Goal: Task Accomplishment & Management: Manage account settings

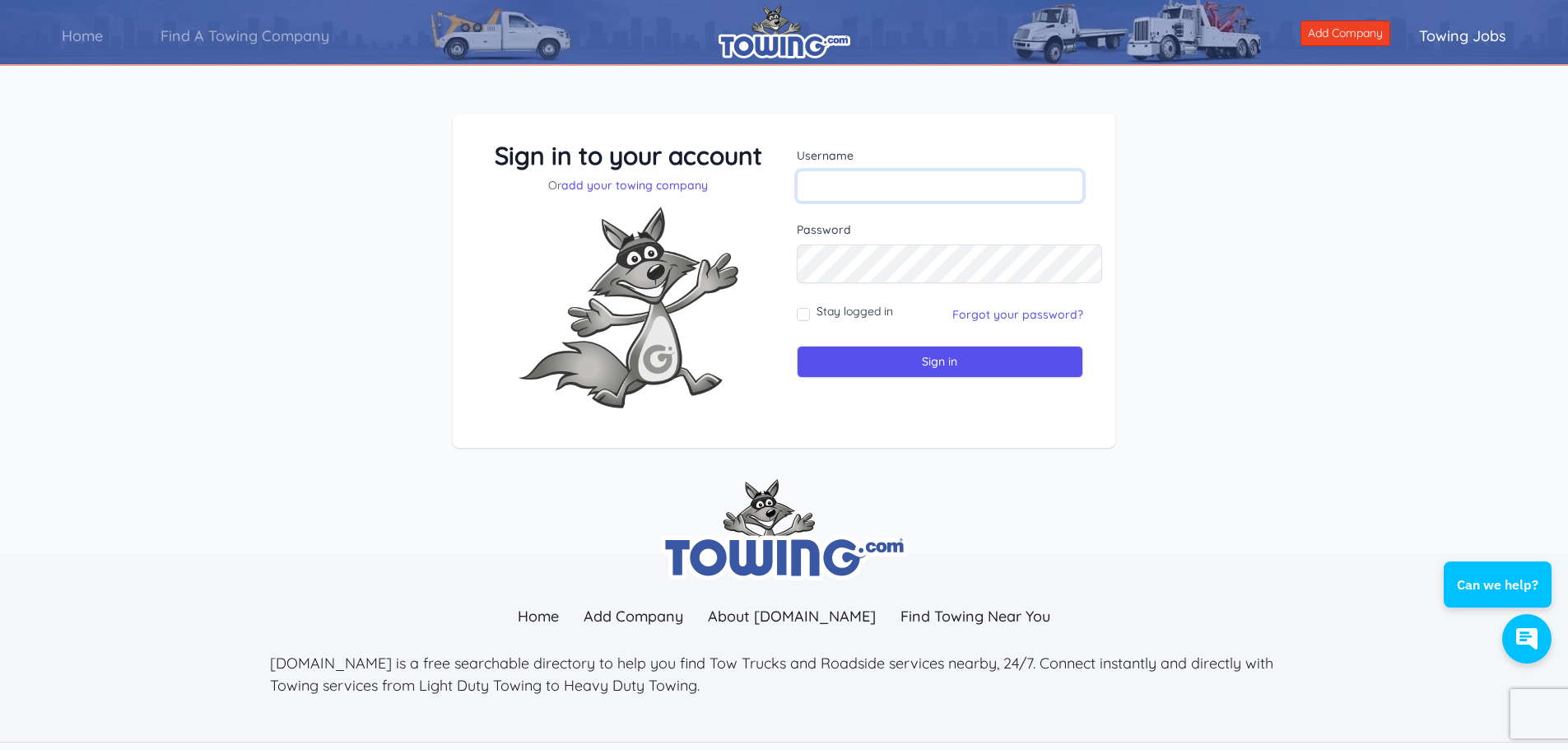
click at [918, 202] on input "text" at bounding box center [940, 186] width 286 height 31
type input "SATTERFIELDS"
click at [906, 378] on input "Sign in" at bounding box center [940, 361] width 286 height 32
click at [647, 193] on link "add your towing company" at bounding box center [635, 185] width 147 height 15
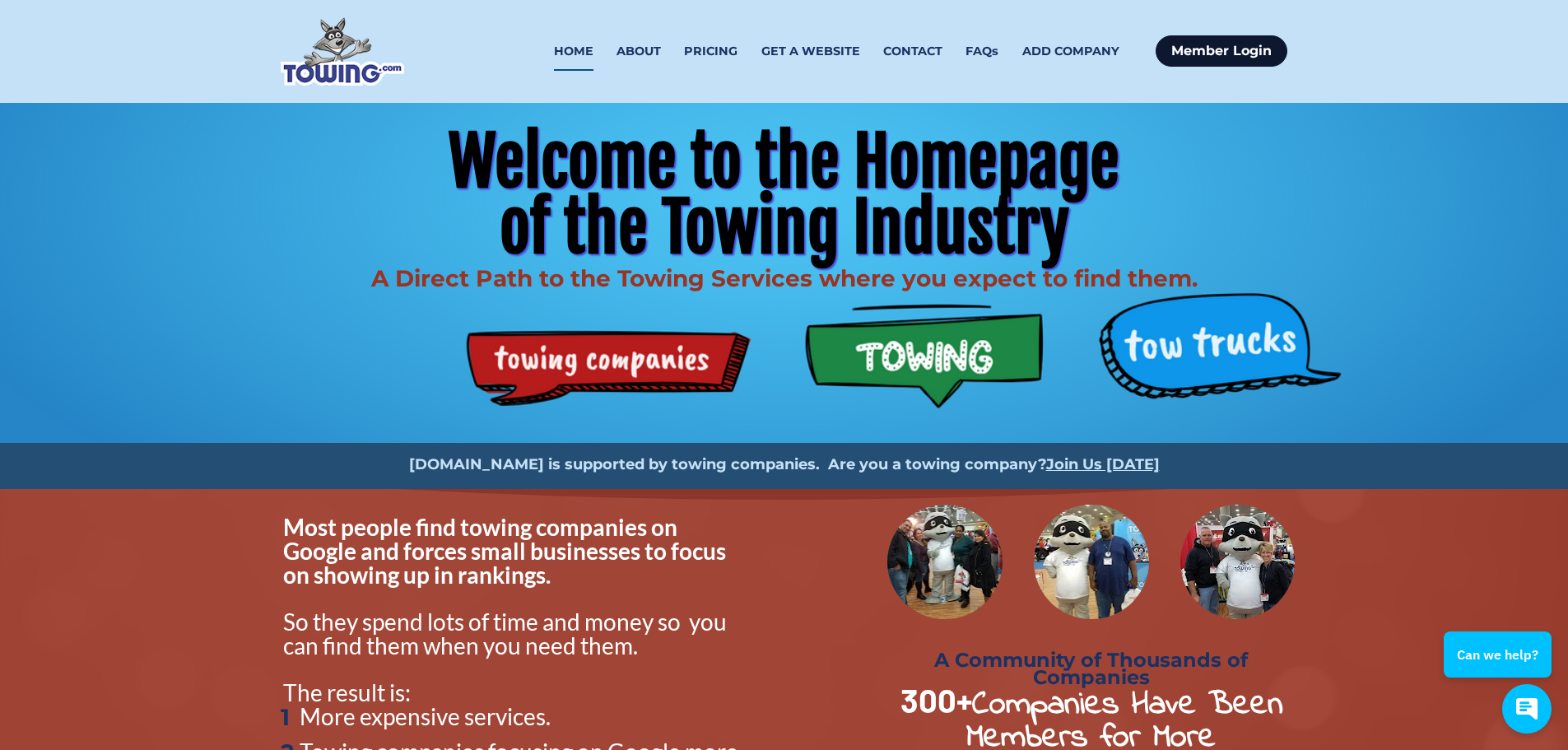
click at [1210, 57] on link "Member Login" at bounding box center [1221, 51] width 131 height 31
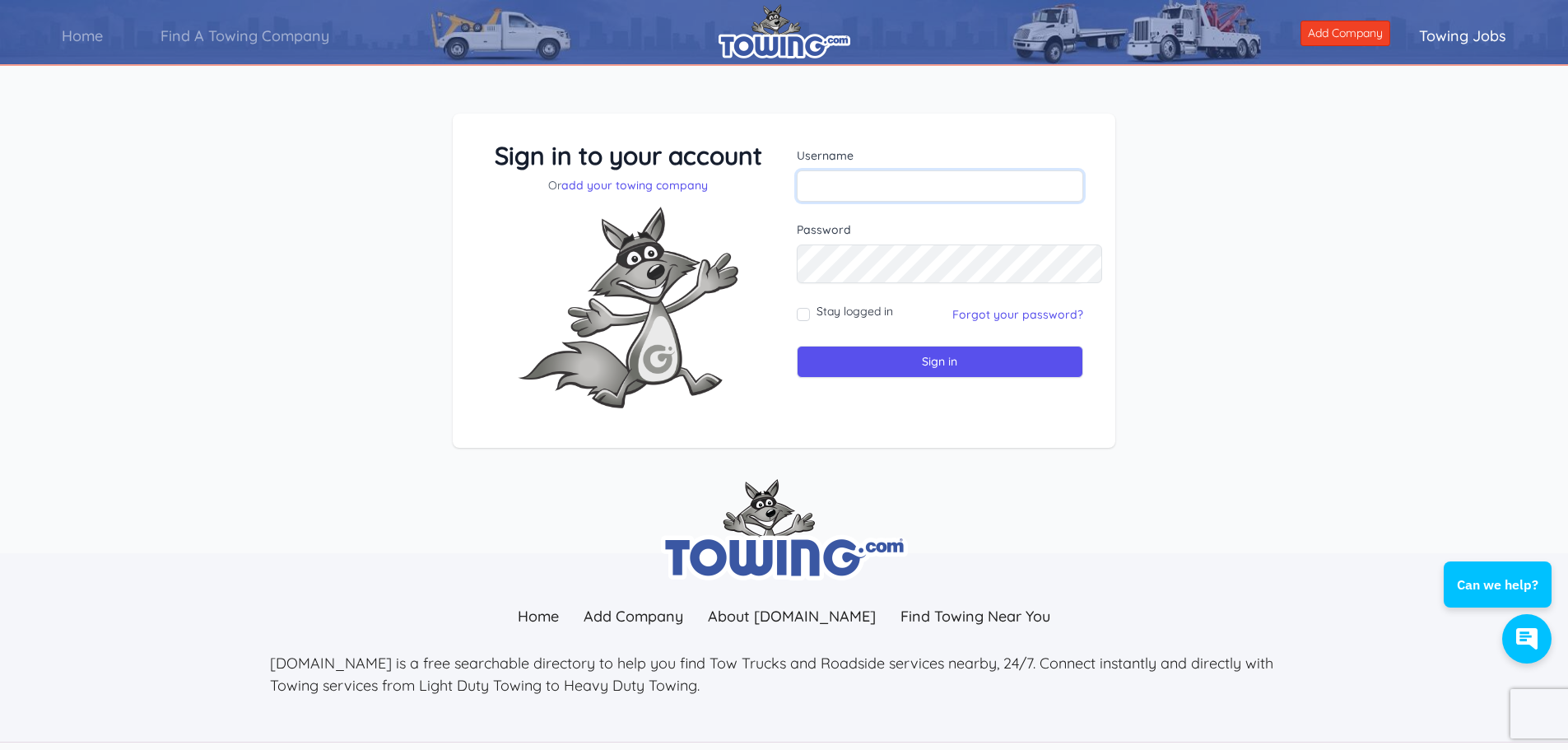
click at [891, 202] on input "text" at bounding box center [940, 186] width 286 height 31
type input "[PERSON_NAME]"
click at [977, 322] on link "Forgot your password?" at bounding box center [1017, 315] width 130 height 15
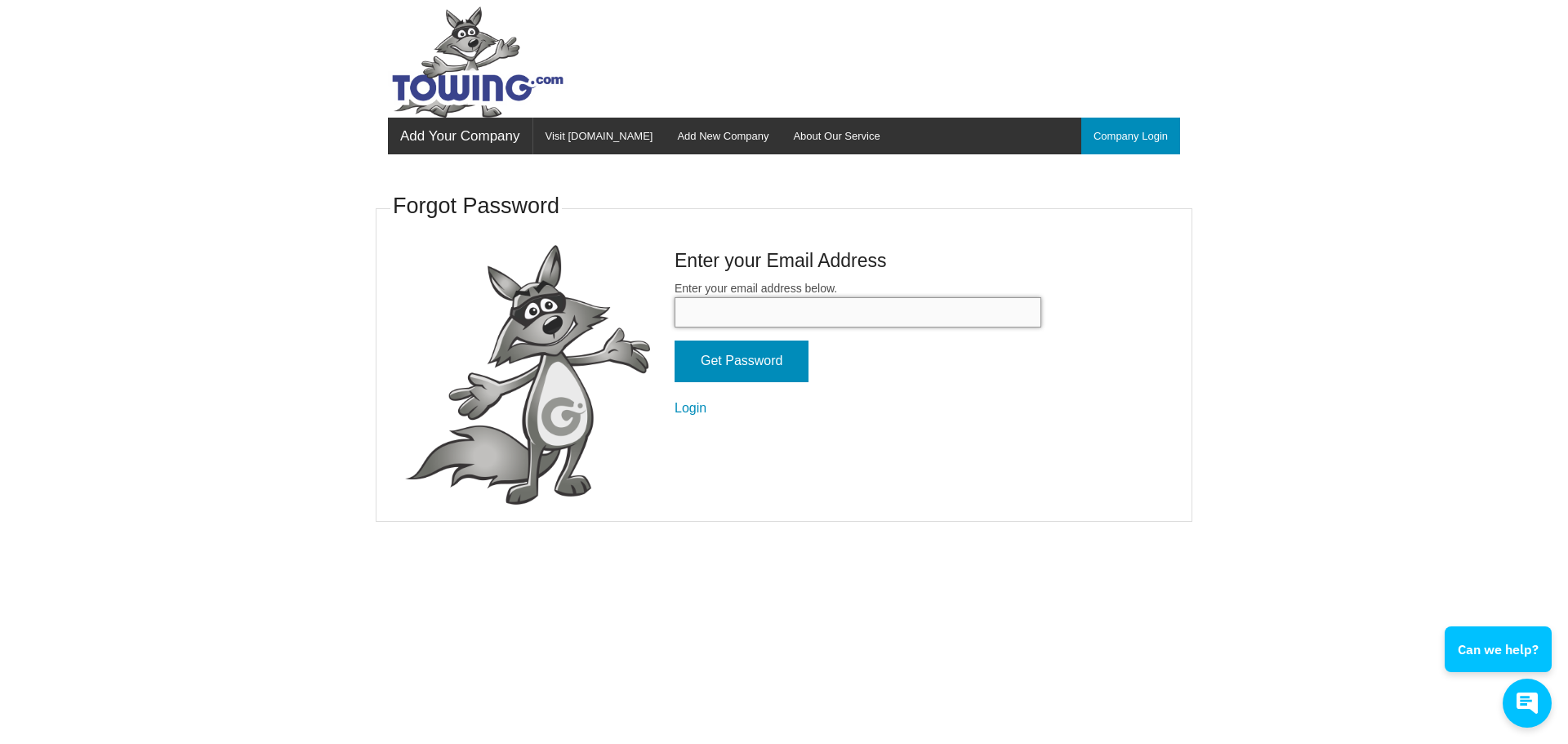
click at [917, 328] on input "Enter your email address below." at bounding box center [857, 312] width 366 height 30
type input "[EMAIL_ADDRESS][DOMAIN_NAME]"
click at [690, 382] on input "Get Password" at bounding box center [741, 361] width 134 height 42
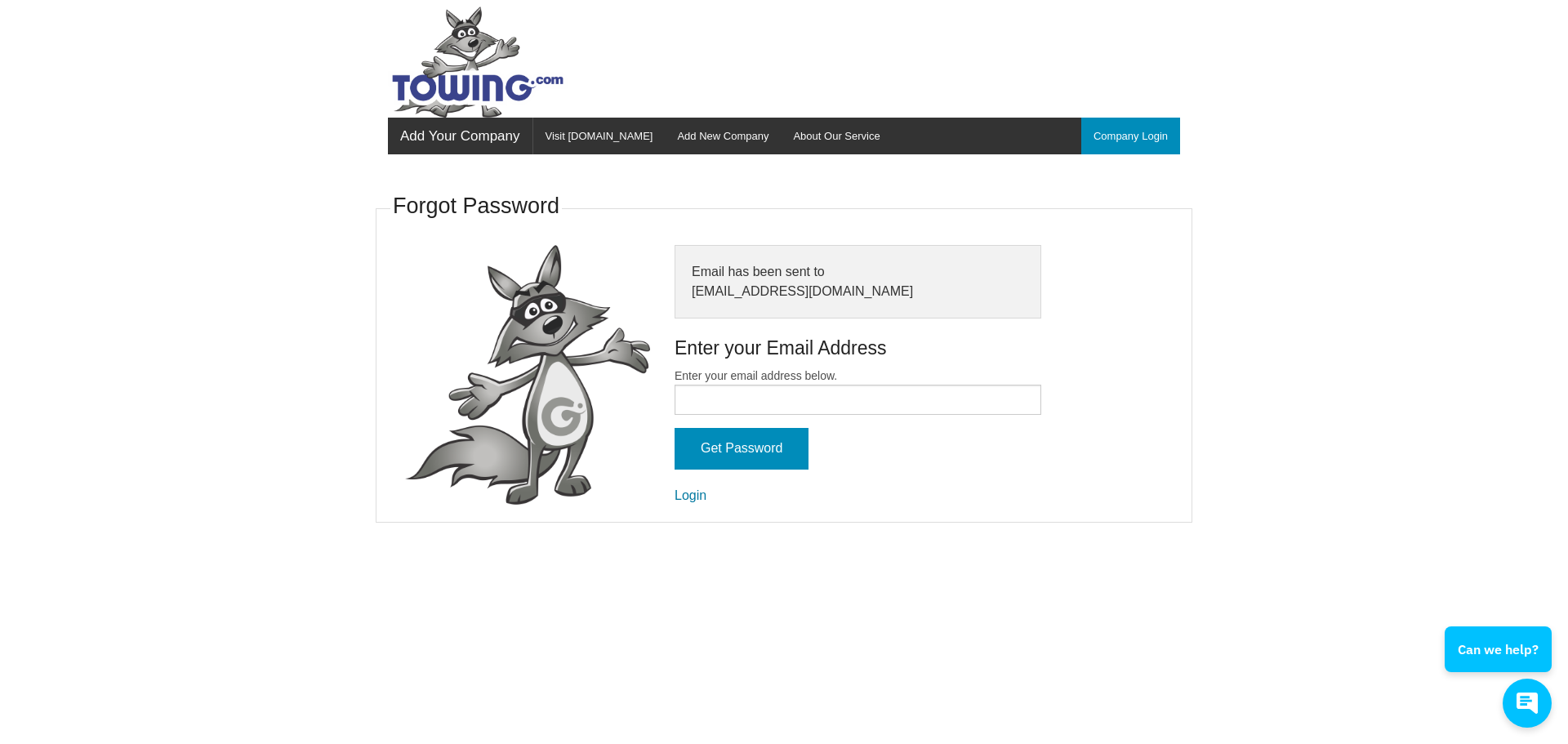
click at [674, 502] on link "Login" at bounding box center [689, 495] width 32 height 14
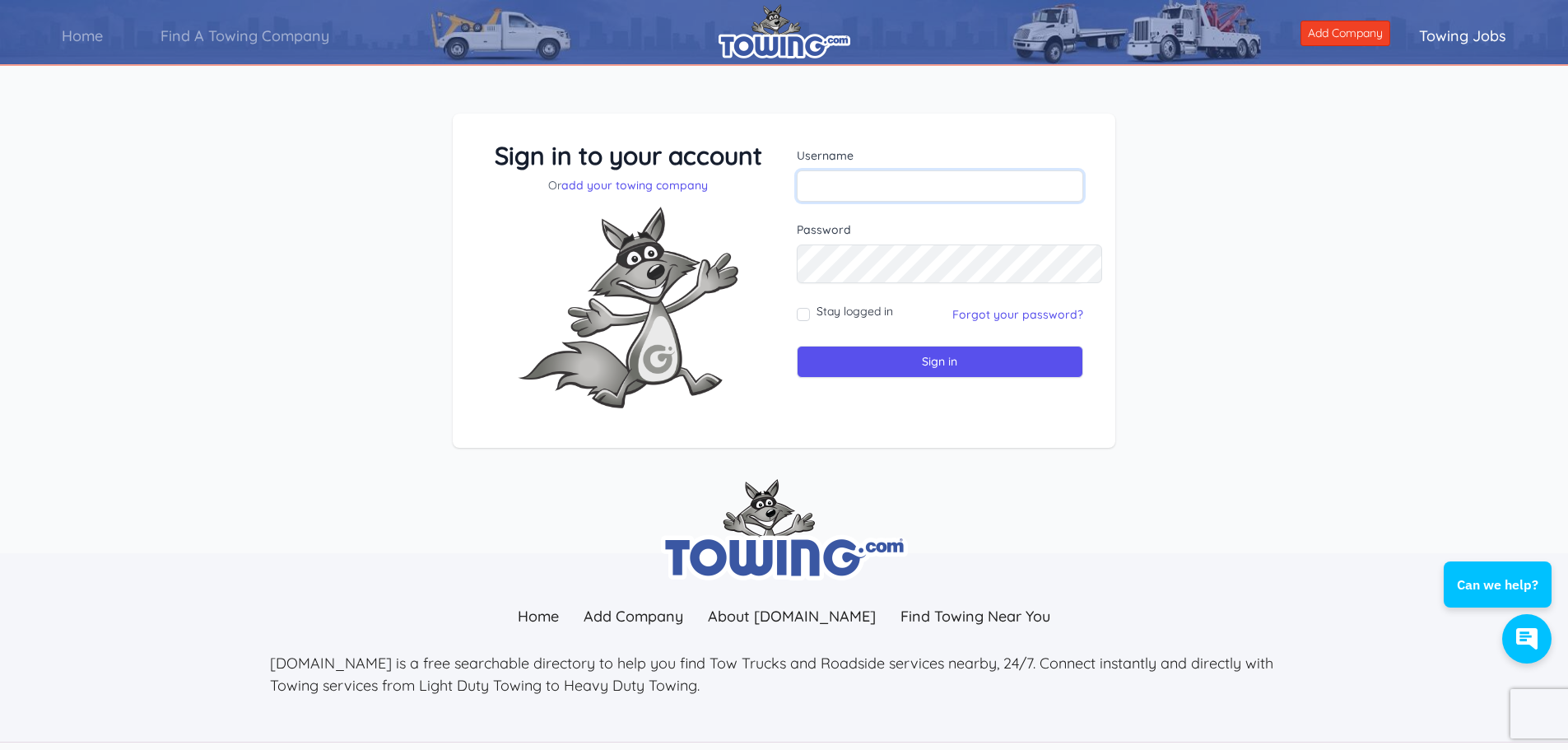
click at [930, 202] on input "text" at bounding box center [940, 186] width 286 height 31
type input "[PERSON_NAME]"
click at [797, 346] on input "Sign in" at bounding box center [940, 361] width 286 height 32
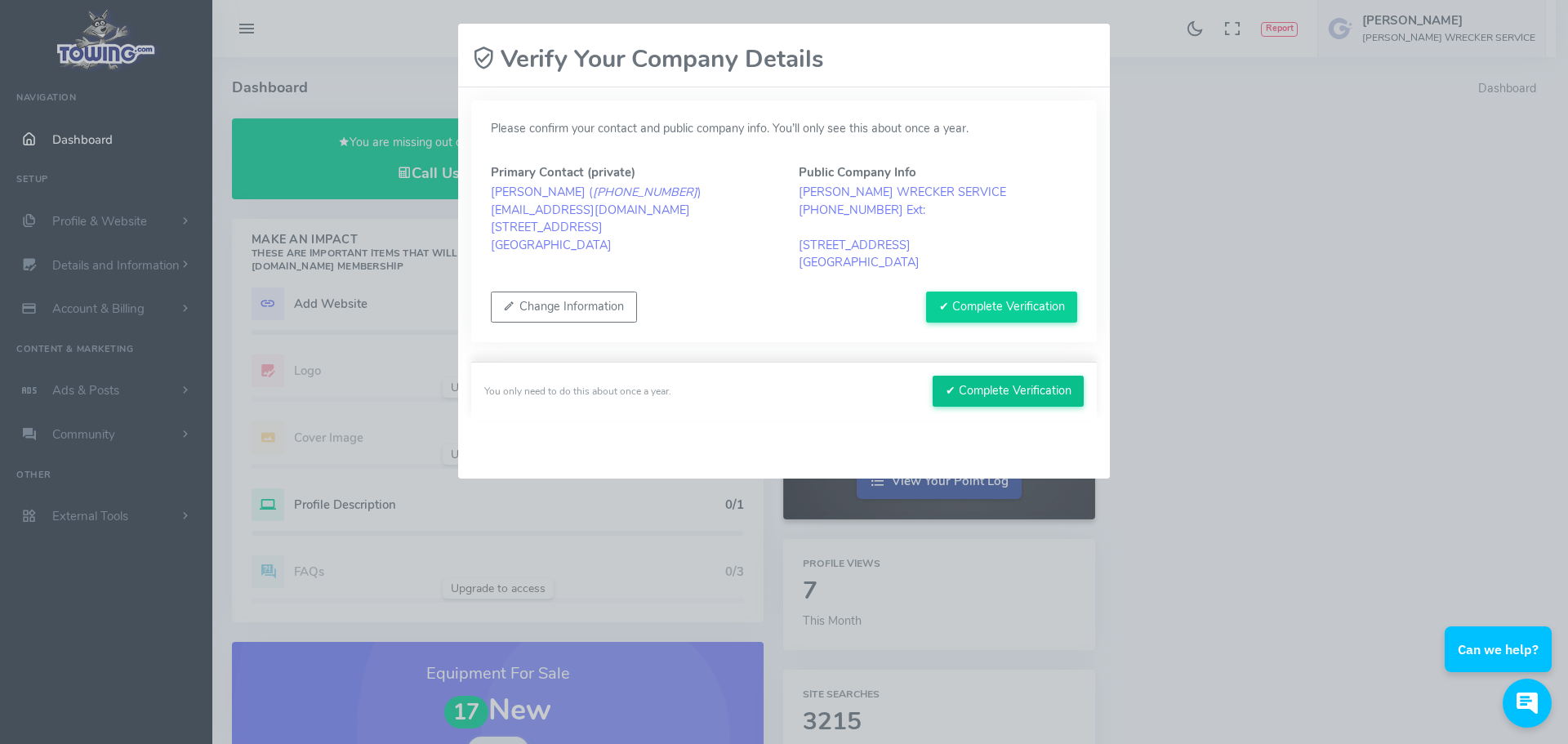
click at [933, 406] on button "✔ Complete Verification" at bounding box center [1008, 391] width 151 height 31
click at [947, 322] on button "✔ Complete Verification" at bounding box center [1001, 307] width 151 height 31
